Goal: Find specific page/section: Find specific page/section

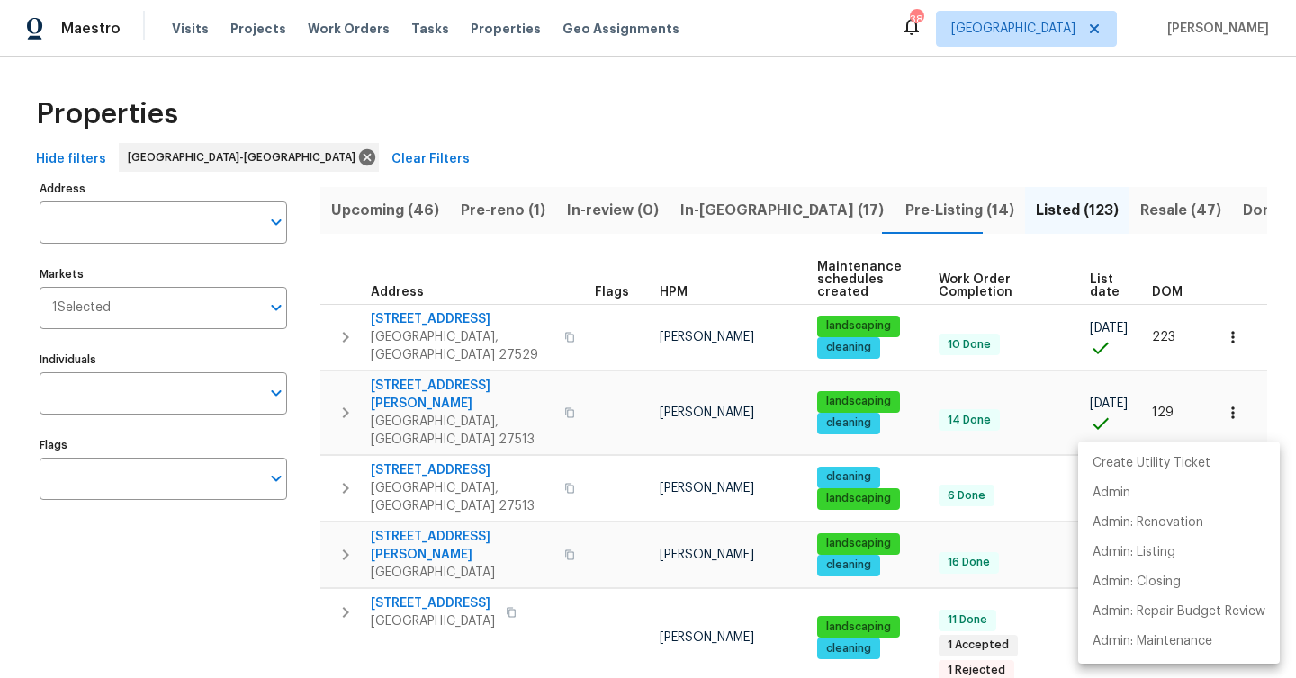
click at [174, 315] on div at bounding box center [648, 339] width 1296 height 678
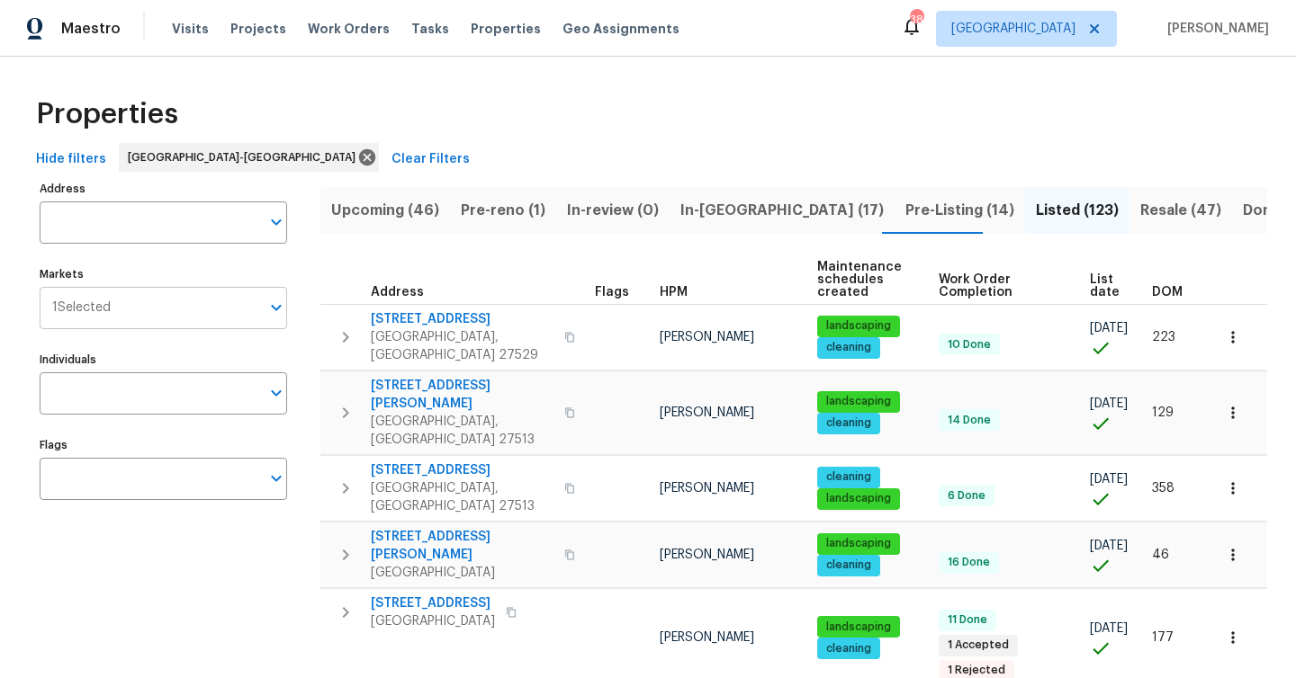
click at [255, 303] on input "Markets" at bounding box center [185, 308] width 149 height 42
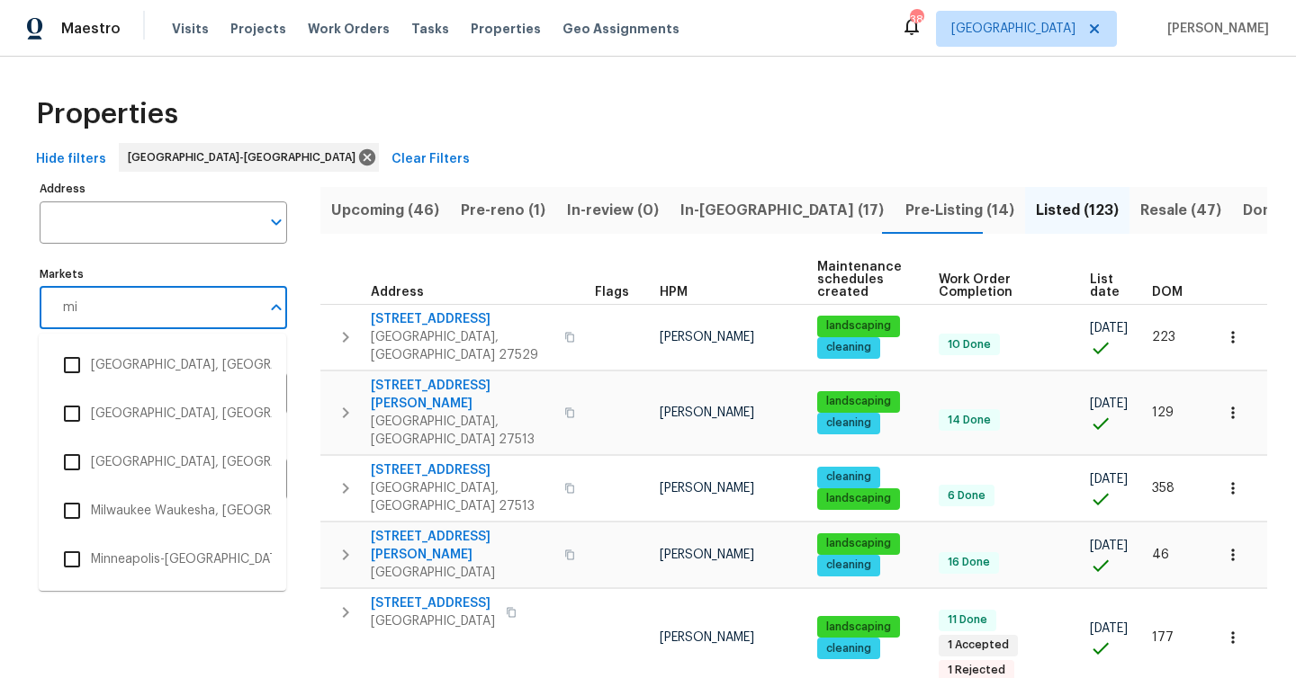
type input "mia"
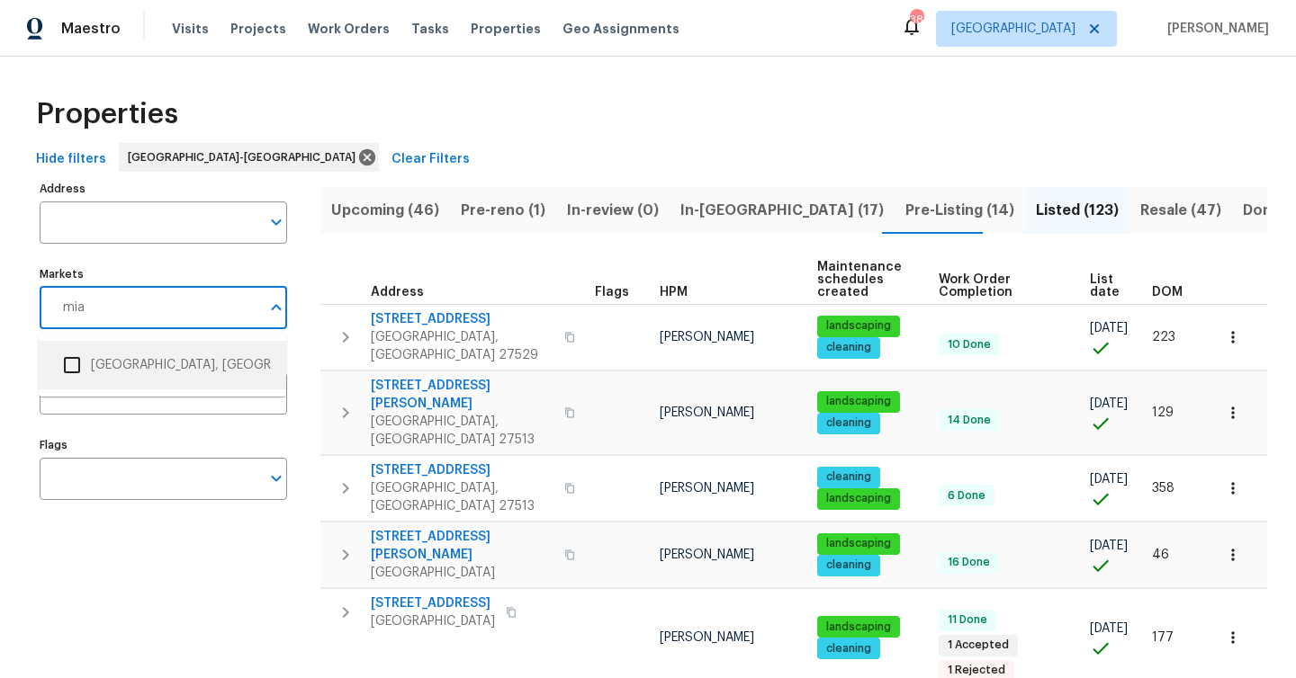
click at [78, 363] on input "checkbox" at bounding box center [72, 365] width 38 height 38
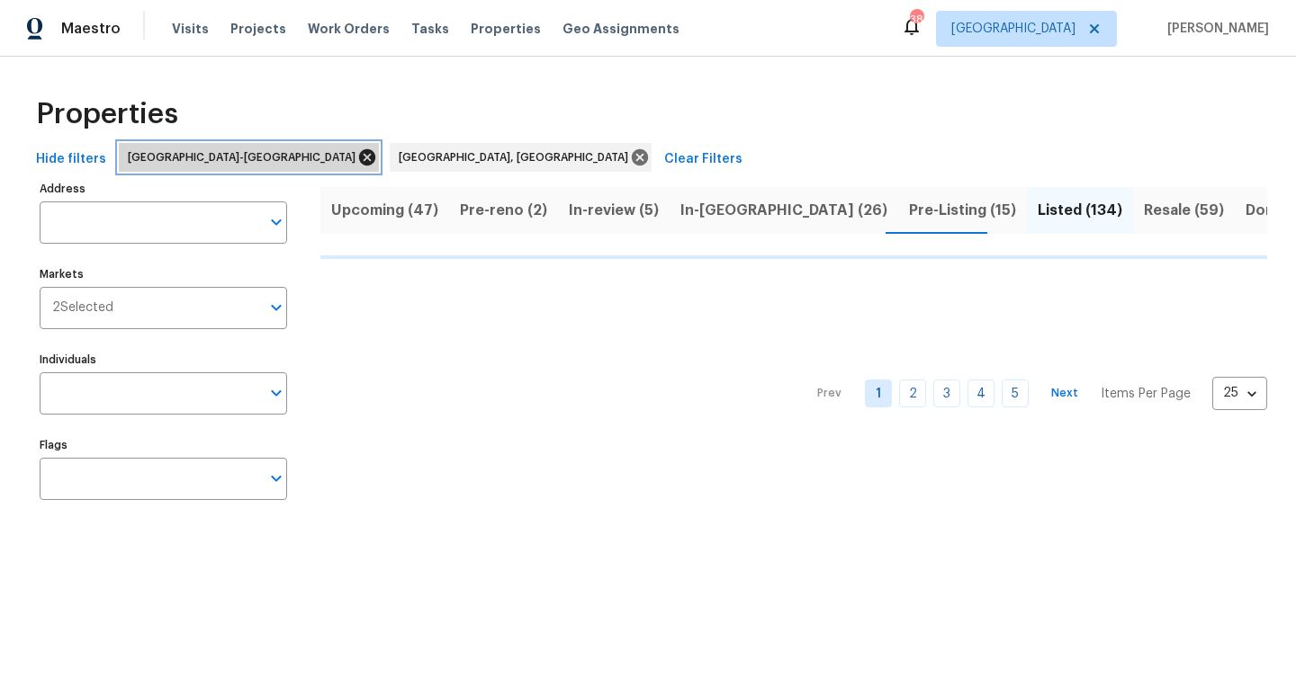
click at [357, 155] on icon at bounding box center [367, 158] width 20 height 20
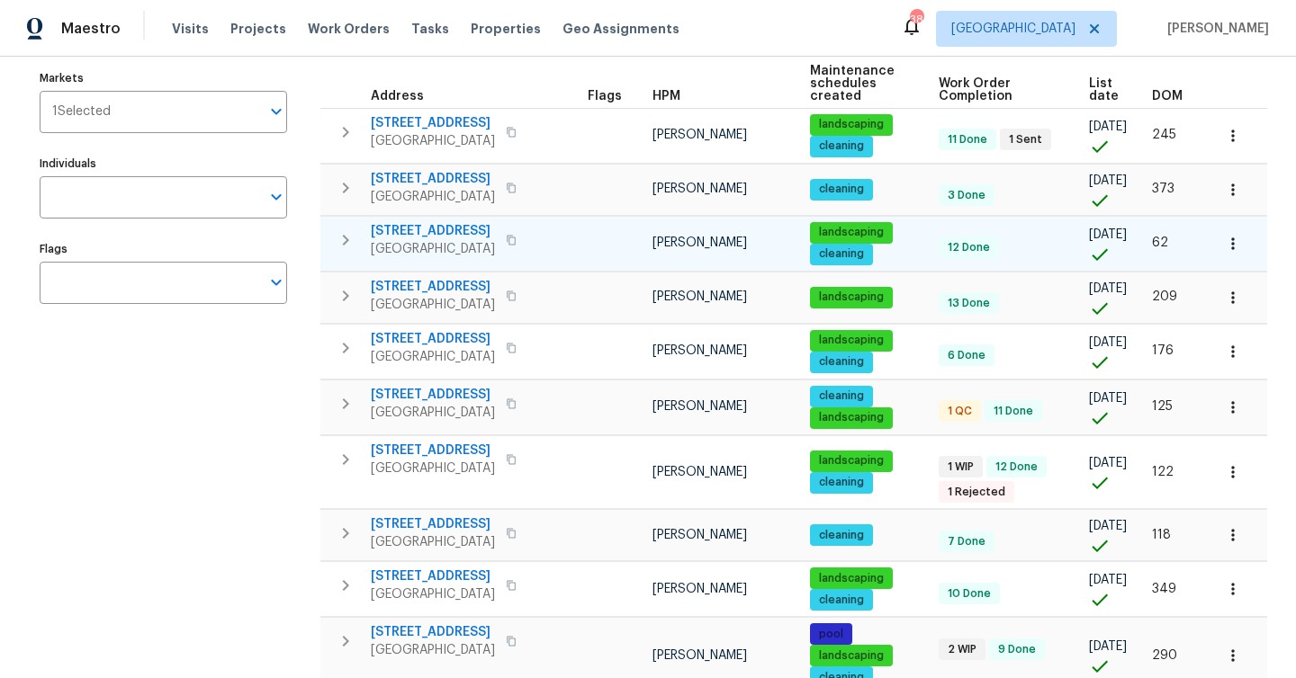
scroll to position [215, 0]
